Goal: Task Accomplishment & Management: Use online tool/utility

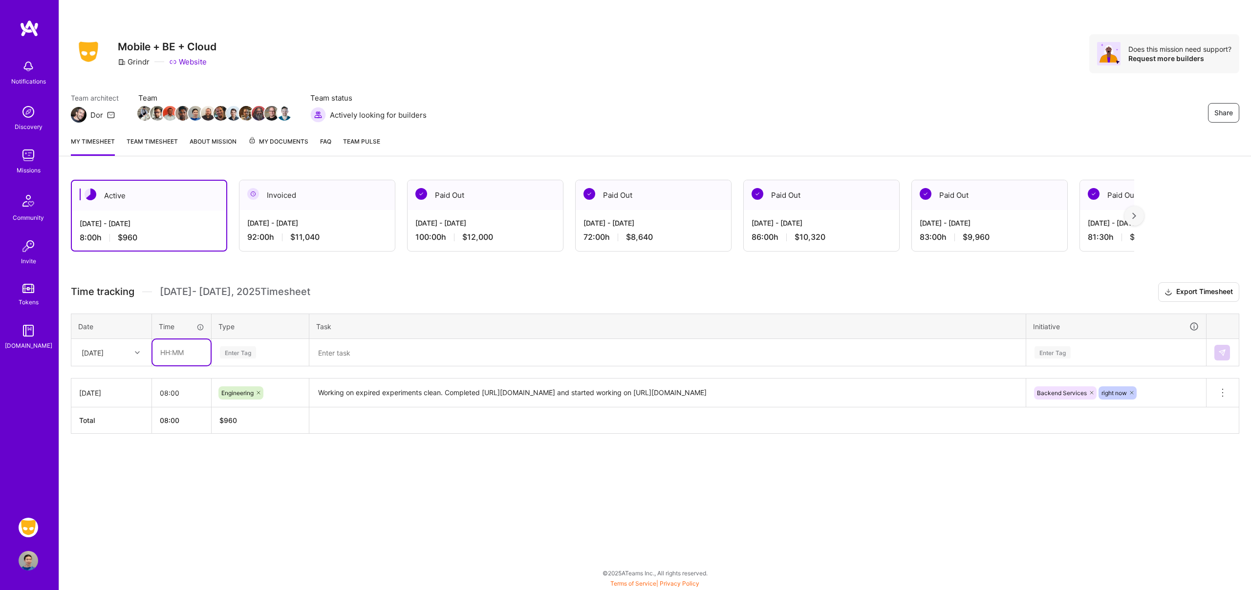
click at [179, 355] on input "text" at bounding box center [181, 353] width 58 height 26
type input "08:00"
type input "eng"
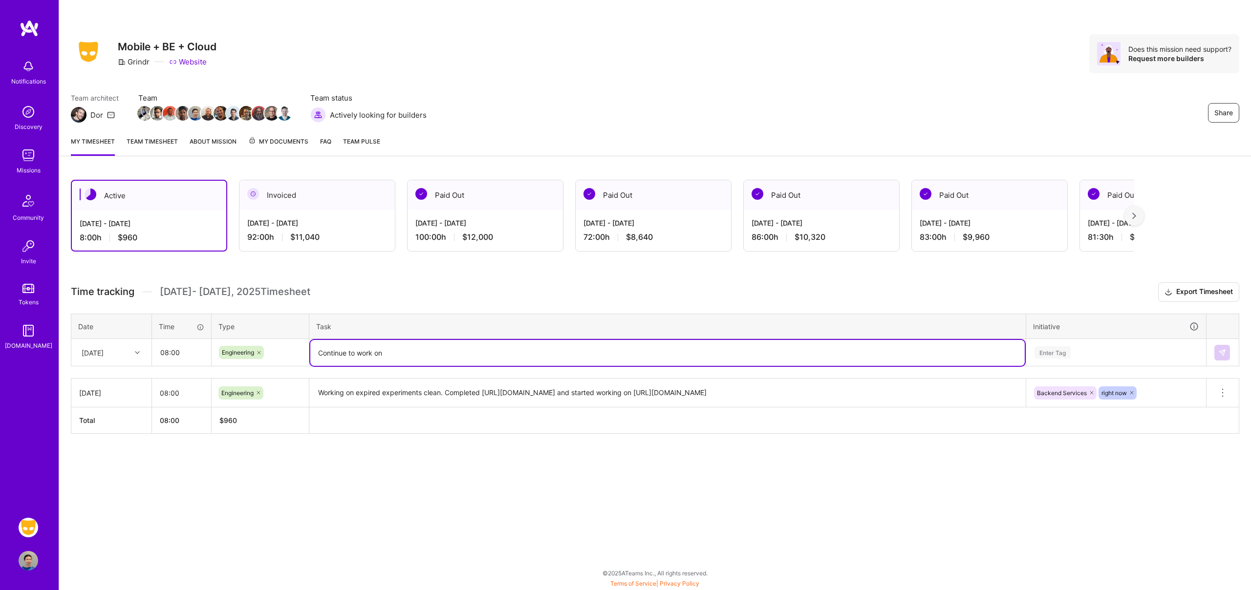
paste textarea "https://grindr.atlassian.net/browse/BKN-4115"
type textarea "Continue to work on [URL][DOMAIN_NAME], discuss the requirement and expected be…"
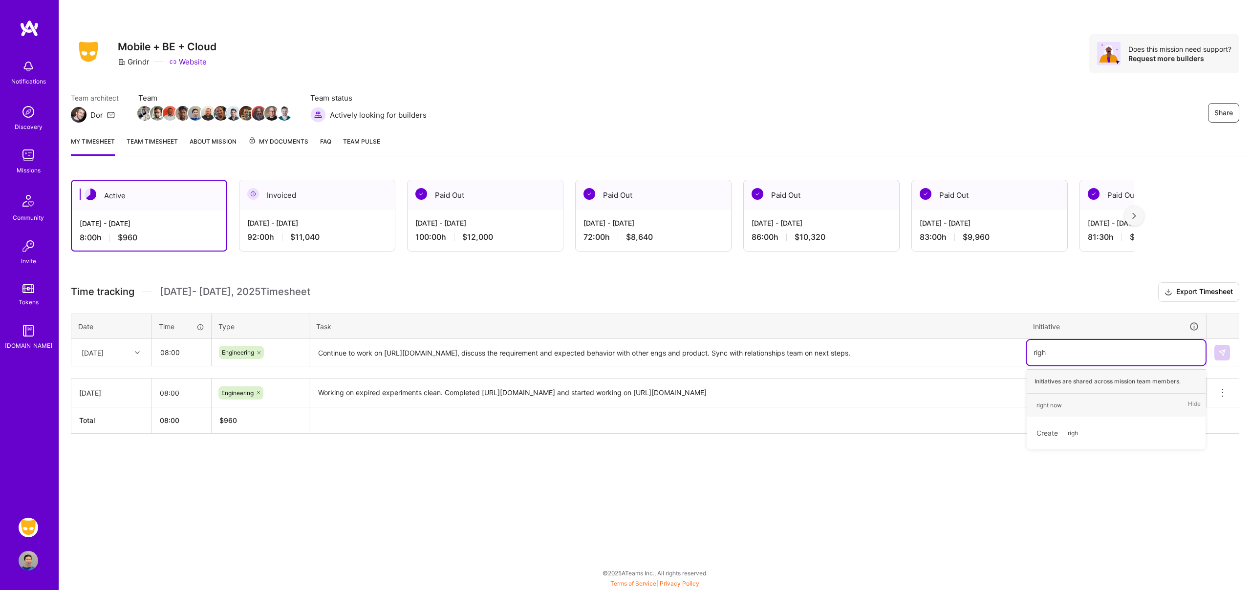
type input "right"
type input "relation"
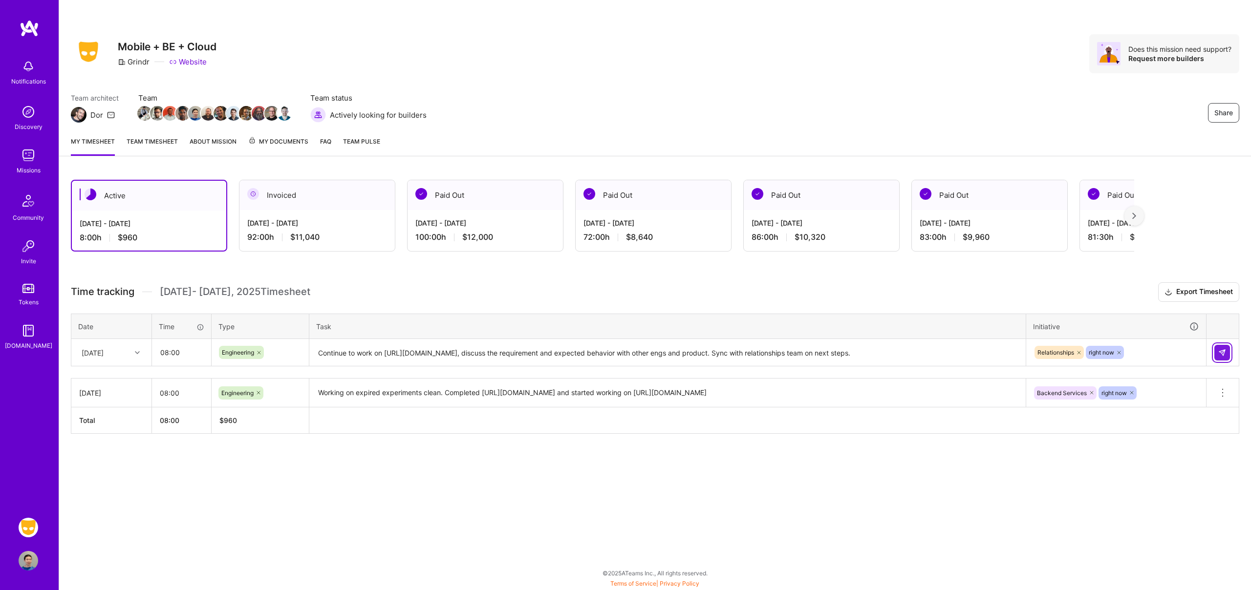
click at [1221, 352] on img at bounding box center [1222, 353] width 8 height 8
